Goal: Find specific page/section

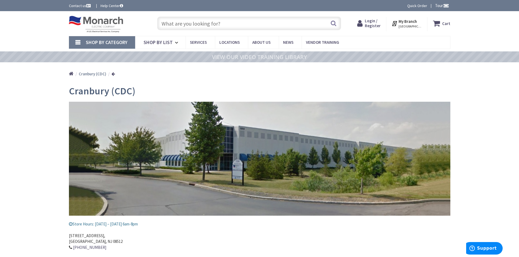
click at [186, 24] on input "text" at bounding box center [249, 24] width 184 height 14
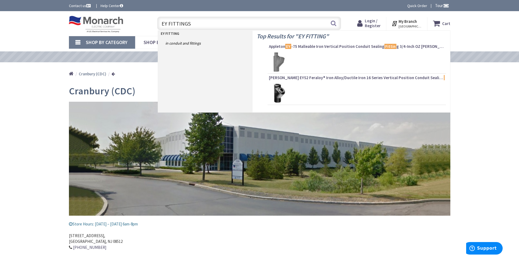
type input "EY FITTINGS"
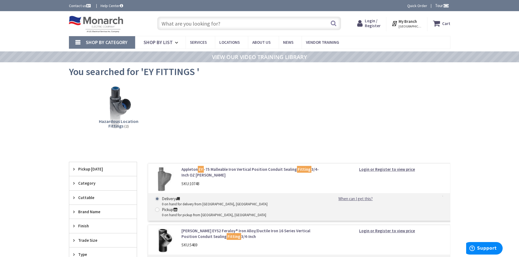
click at [176, 25] on input "text" at bounding box center [249, 24] width 184 height 14
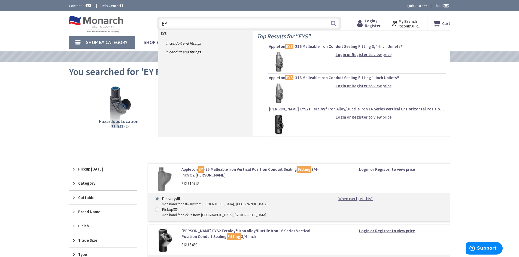
type input "E"
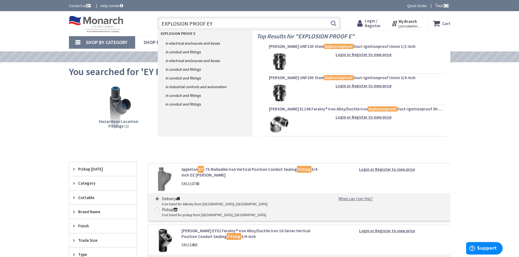
type input "EXPLOSION PROOF EY"
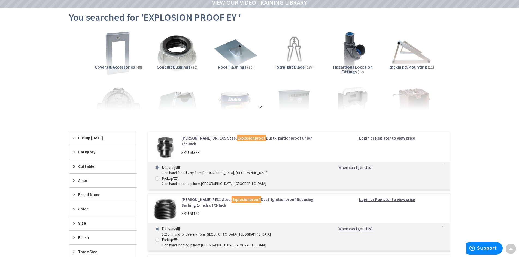
scroll to position [27, 0]
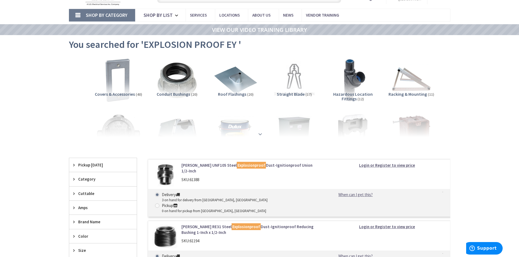
click at [259, 132] on strong at bounding box center [260, 134] width 7 height 6
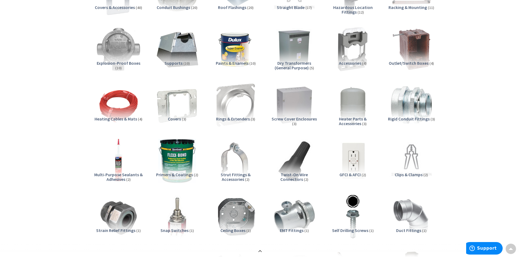
scroll to position [54, 0]
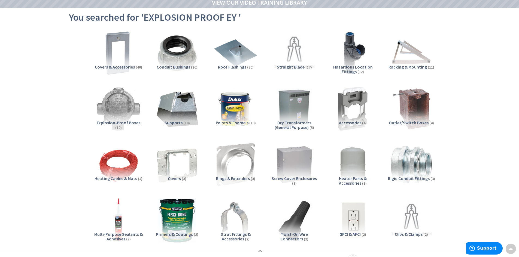
click at [351, 65] on span "Hazardous Location Fittings" at bounding box center [352, 69] width 39 height 10
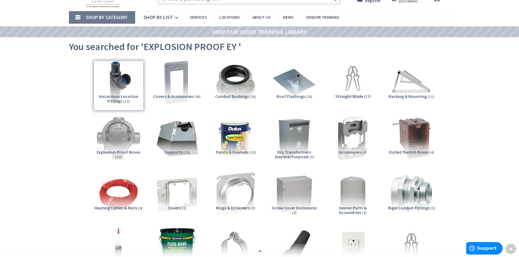
scroll to position [0, 0]
